Goal: Navigation & Orientation: Find specific page/section

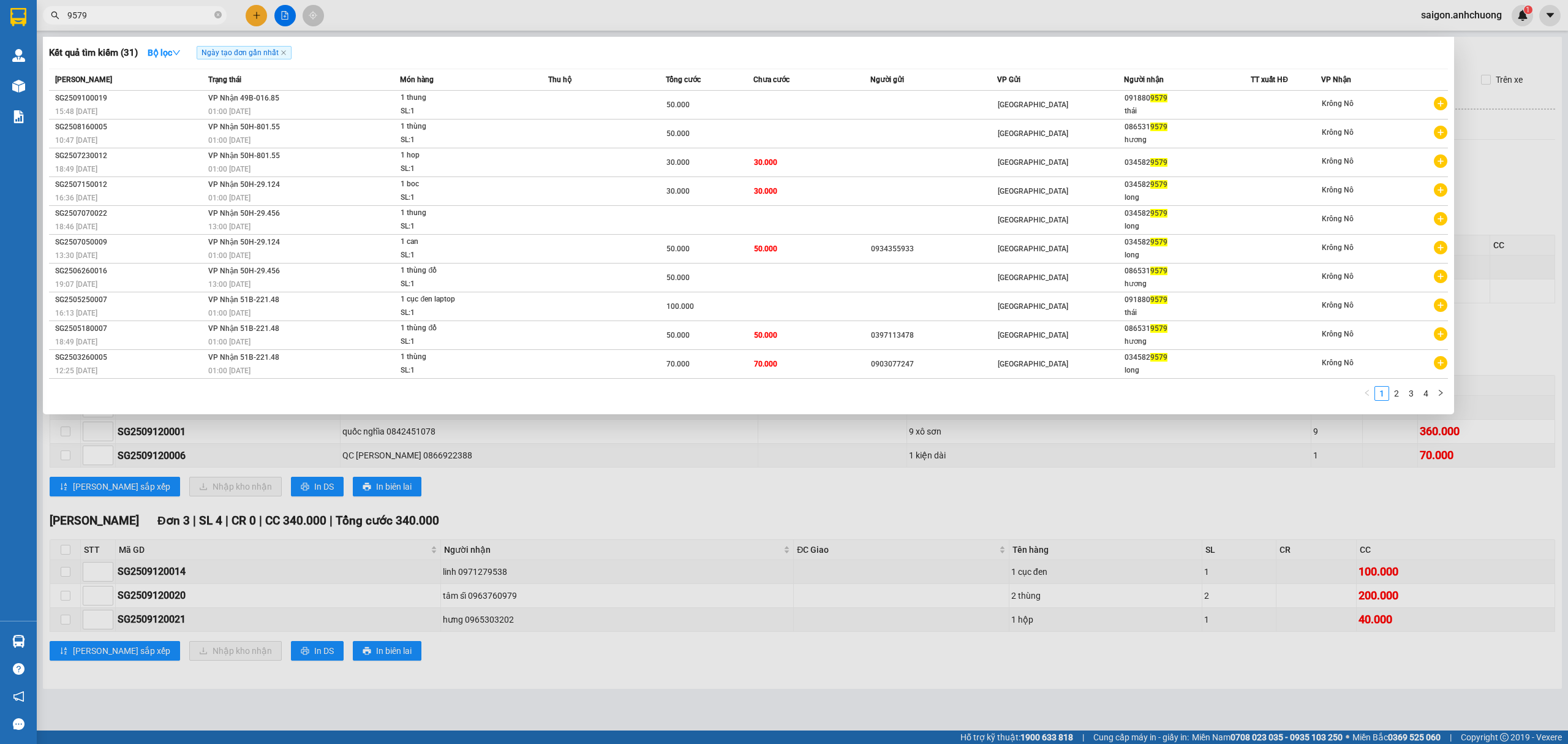
click at [669, 474] on div at bounding box center [784, 372] width 1568 height 744
